Goal: Find specific page/section: Find specific page/section

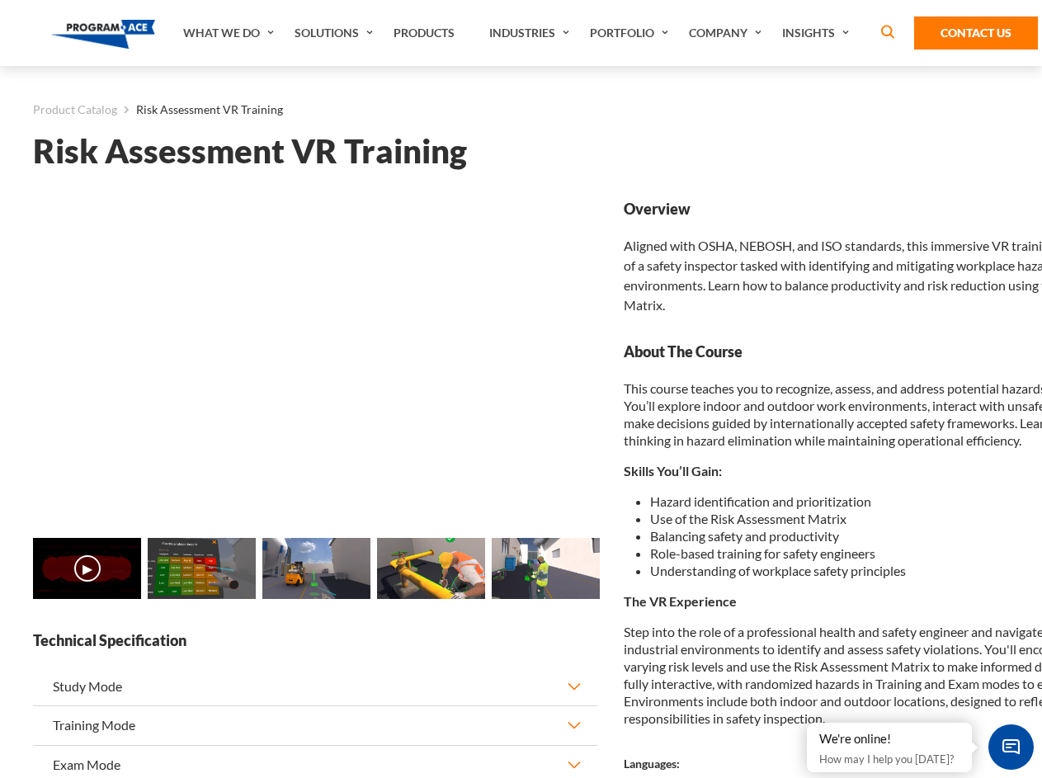
click at [336, 33] on link "Solutions" at bounding box center [335, 33] width 99 height 66
click at [0, 0] on div "AI & Computer Vision Solutions Computer Vision Quality Control AI tools for fas…" at bounding box center [0, 0] width 0 height 0
click at [0, 0] on div "AI & Computer Vision Solutions Virtual Training Solutions Virtual Tour Solution…" at bounding box center [0, 0] width 0 height 0
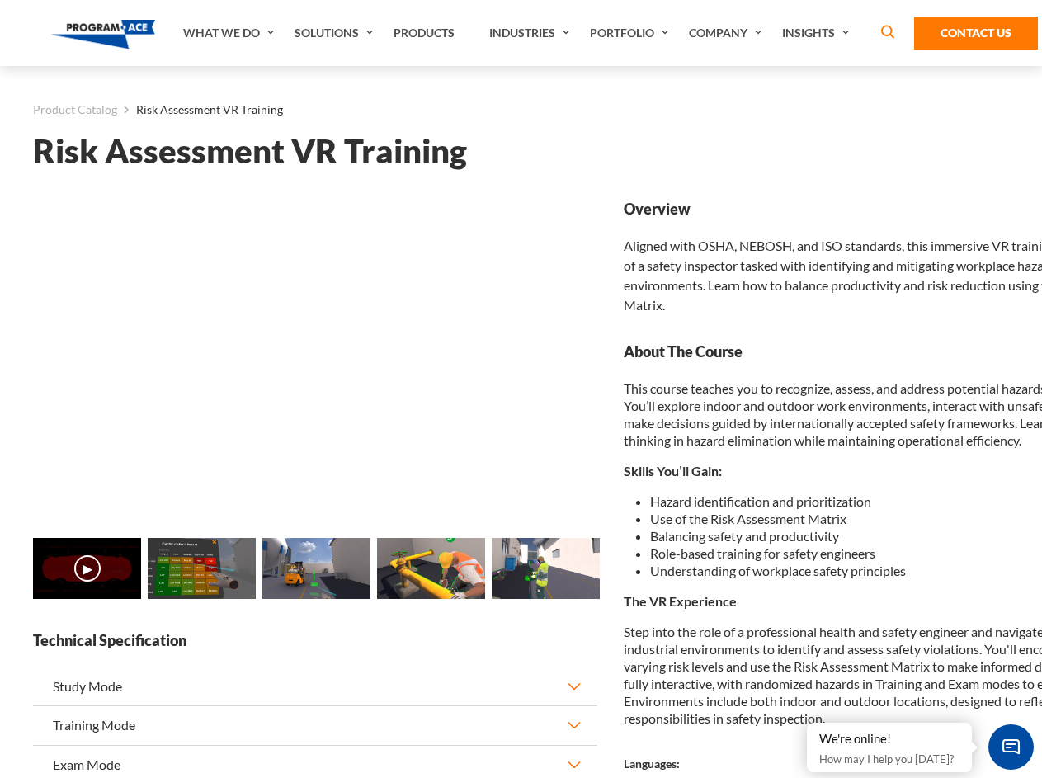
click at [0, 0] on div "AI & Computer Vision Solutions Virtual Training Solutions Virtual Tour Solution…" at bounding box center [0, 0] width 0 height 0
click at [0, 0] on div "AI & Computer Vision Solutions Computer Vision Quality Control AI tools for fas…" at bounding box center [0, 0] width 0 height 0
